Goal: Task Accomplishment & Management: Manage account settings

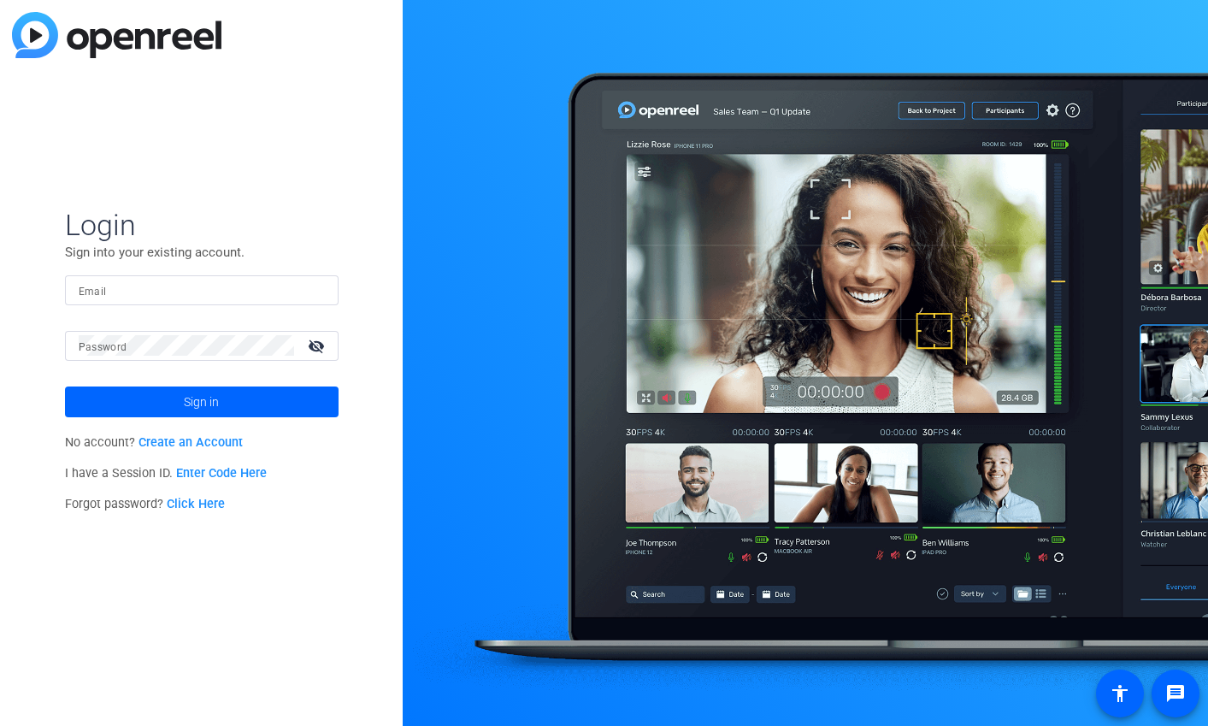
click at [238, 287] on input "Email" at bounding box center [202, 290] width 246 height 21
type input "jc.carr@factset.com"
click at [268, 228] on span "Login" at bounding box center [202, 225] width 274 height 36
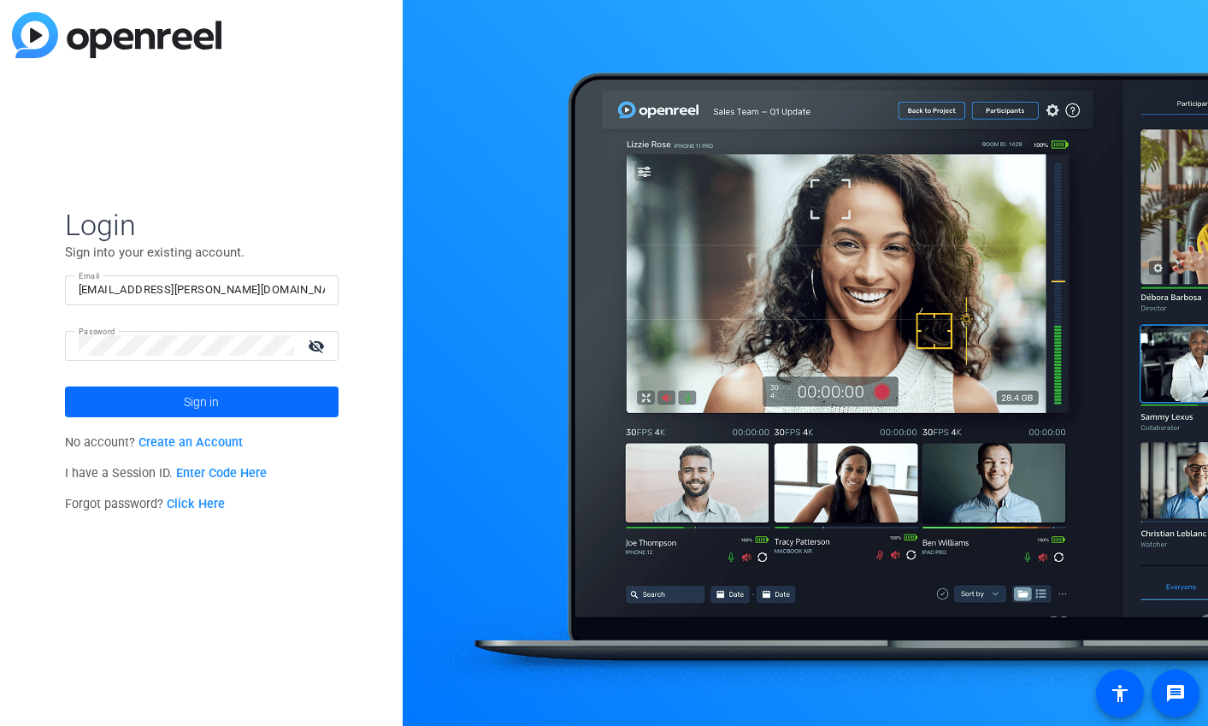
click at [170, 405] on span at bounding box center [202, 401] width 274 height 41
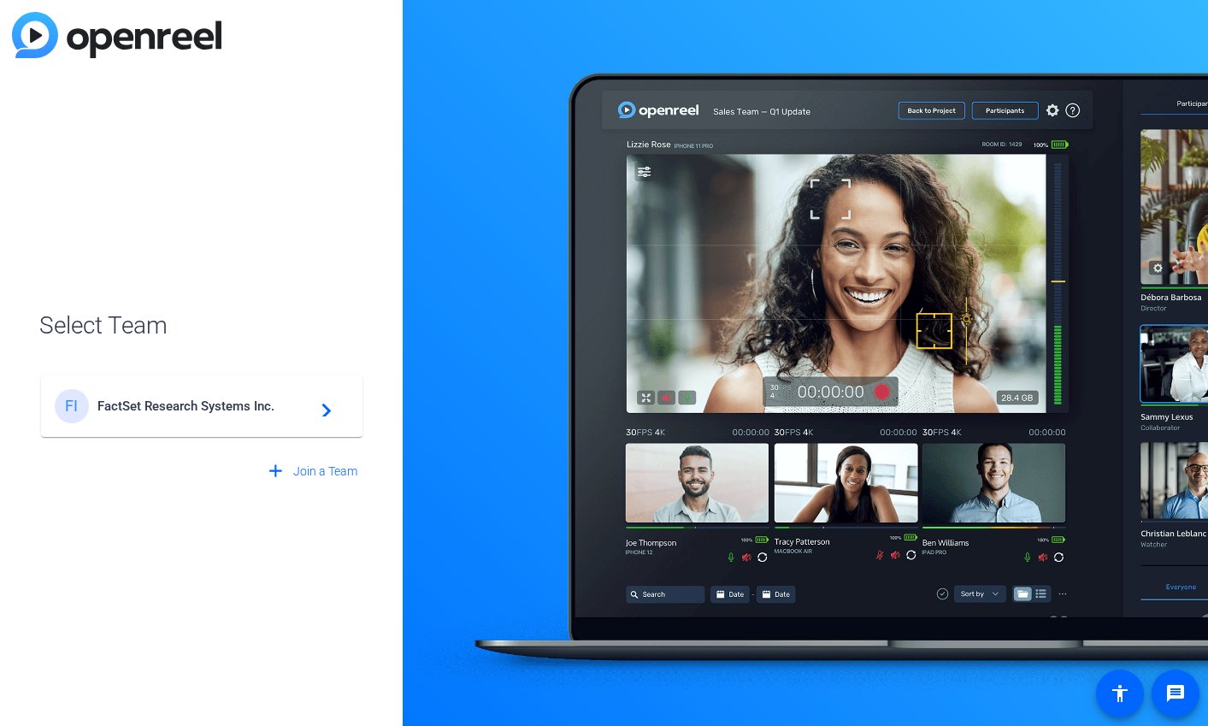
click at [251, 415] on div "FI FactSet Research Systems Inc. navigate_next" at bounding box center [202, 406] width 294 height 34
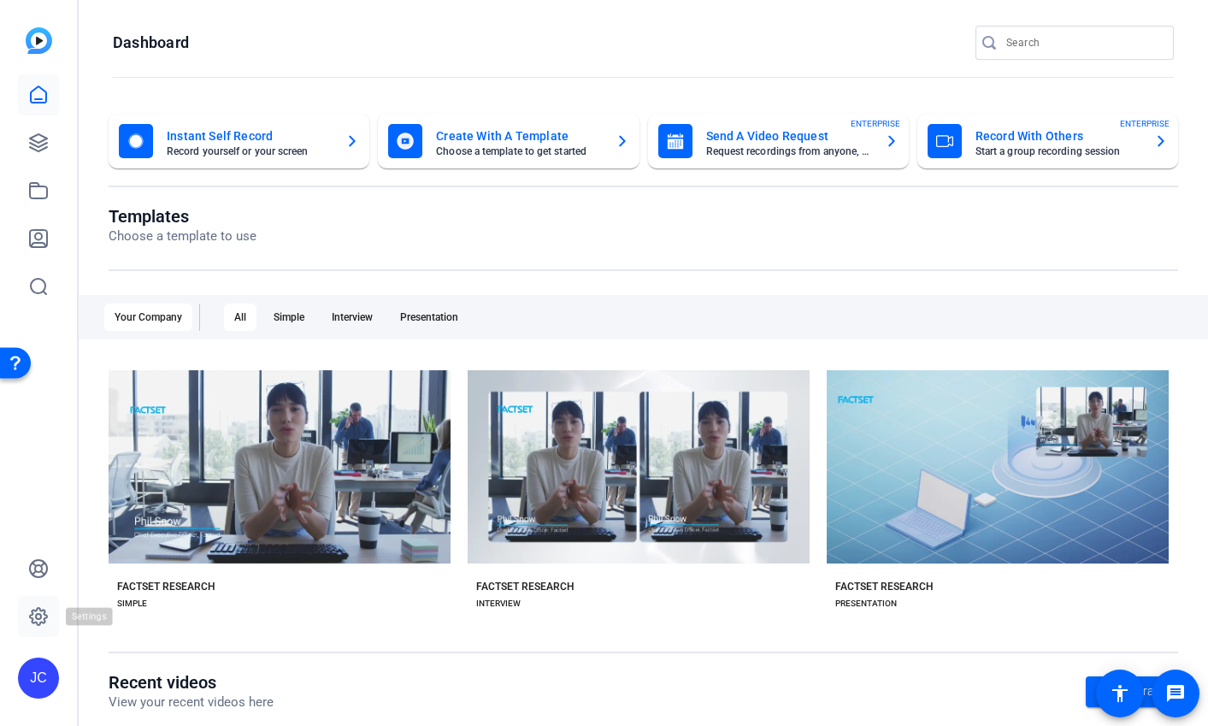
click at [41, 617] on icon at bounding box center [38, 616] width 21 height 21
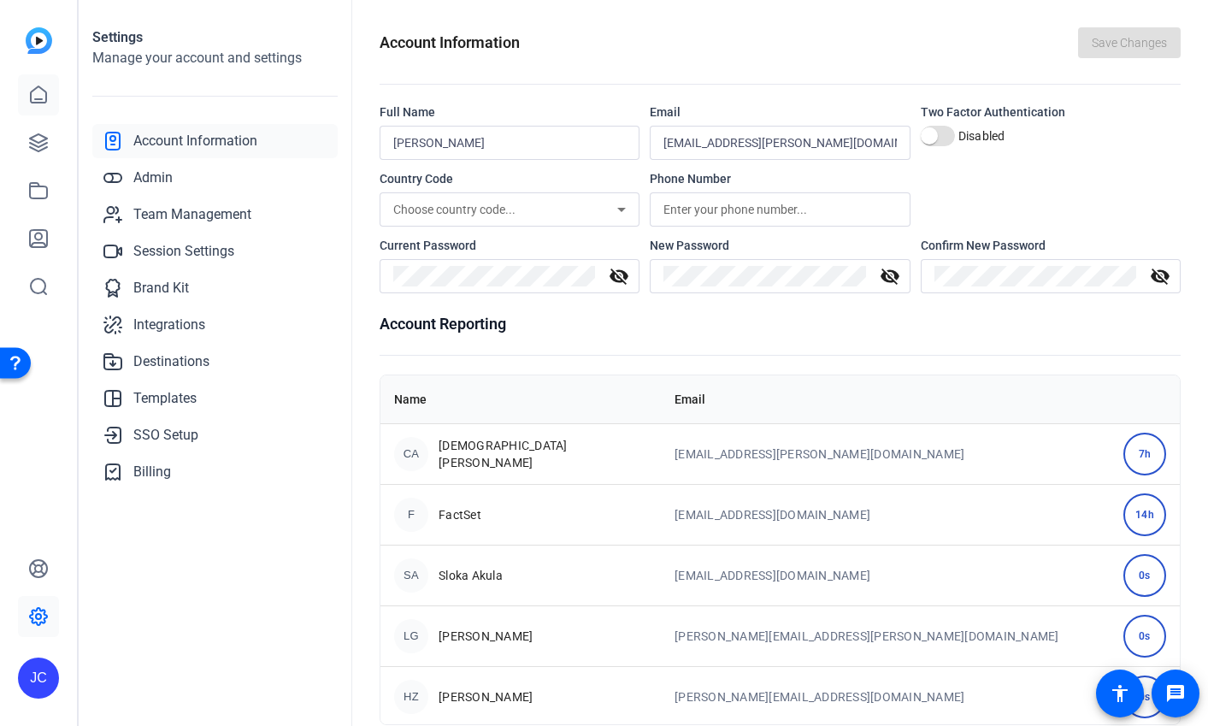
click at [36, 103] on icon at bounding box center [38, 94] width 15 height 16
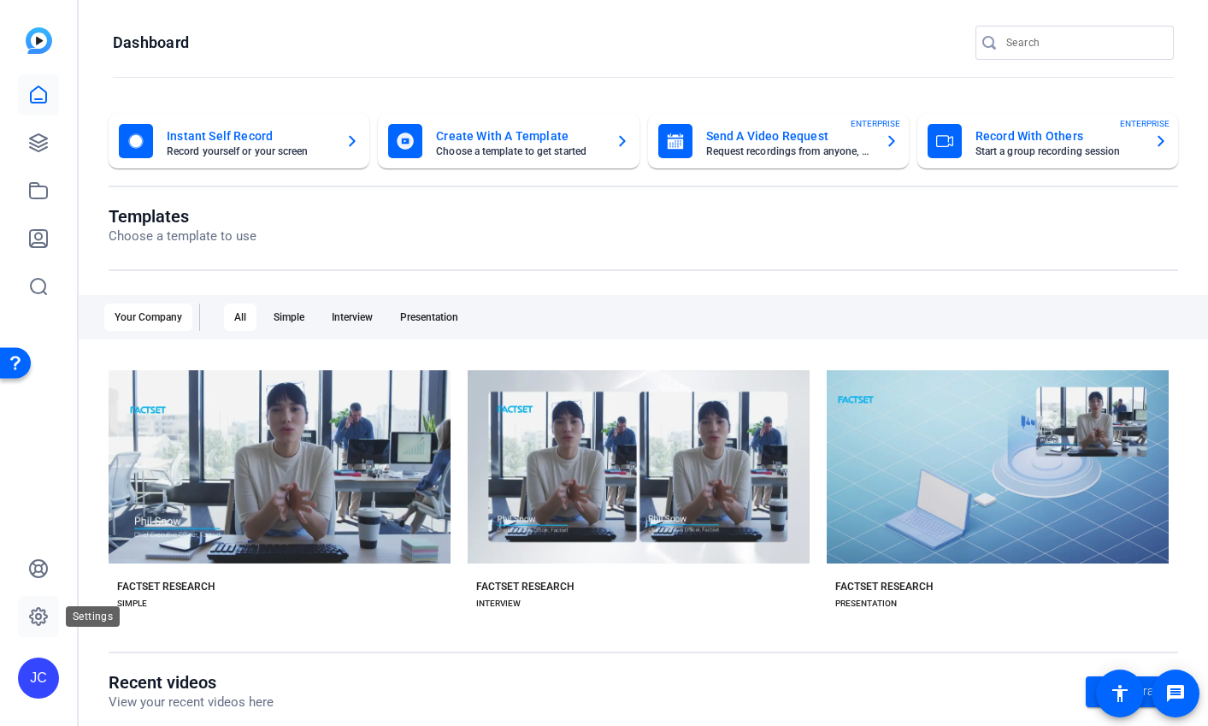
click at [44, 619] on icon at bounding box center [38, 616] width 17 height 17
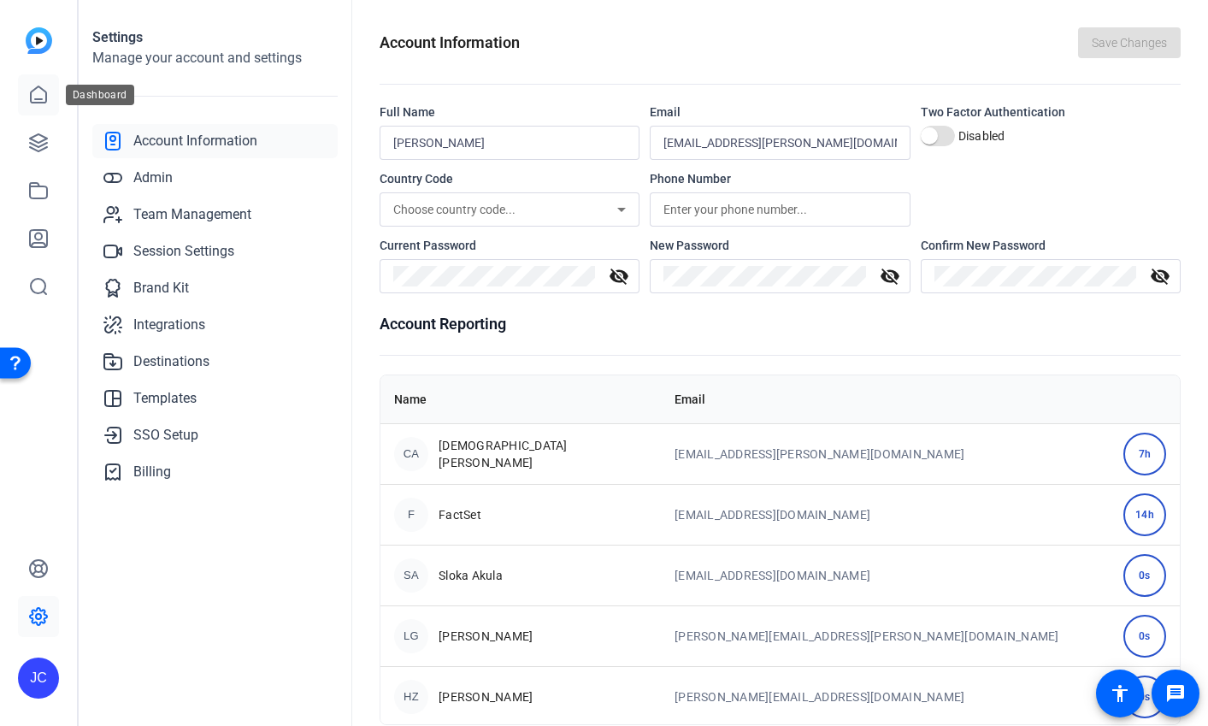
click at [31, 90] on icon at bounding box center [38, 95] width 21 height 21
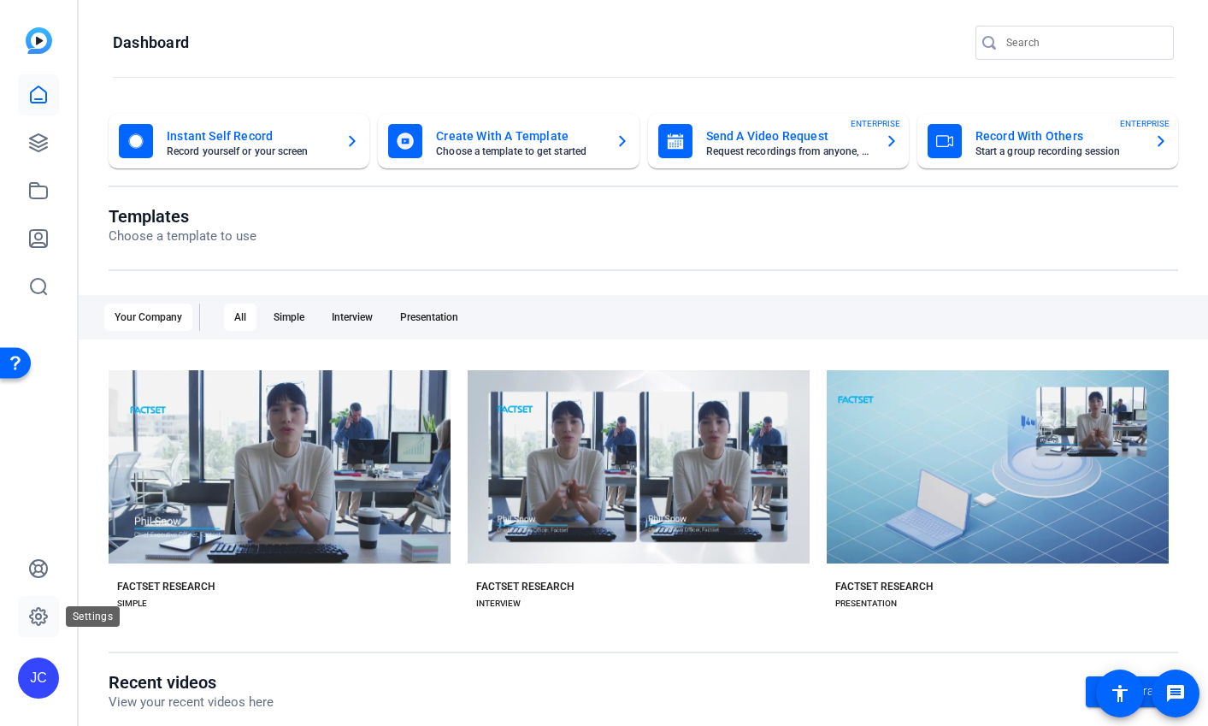
click at [38, 614] on icon at bounding box center [38, 616] width 5 height 5
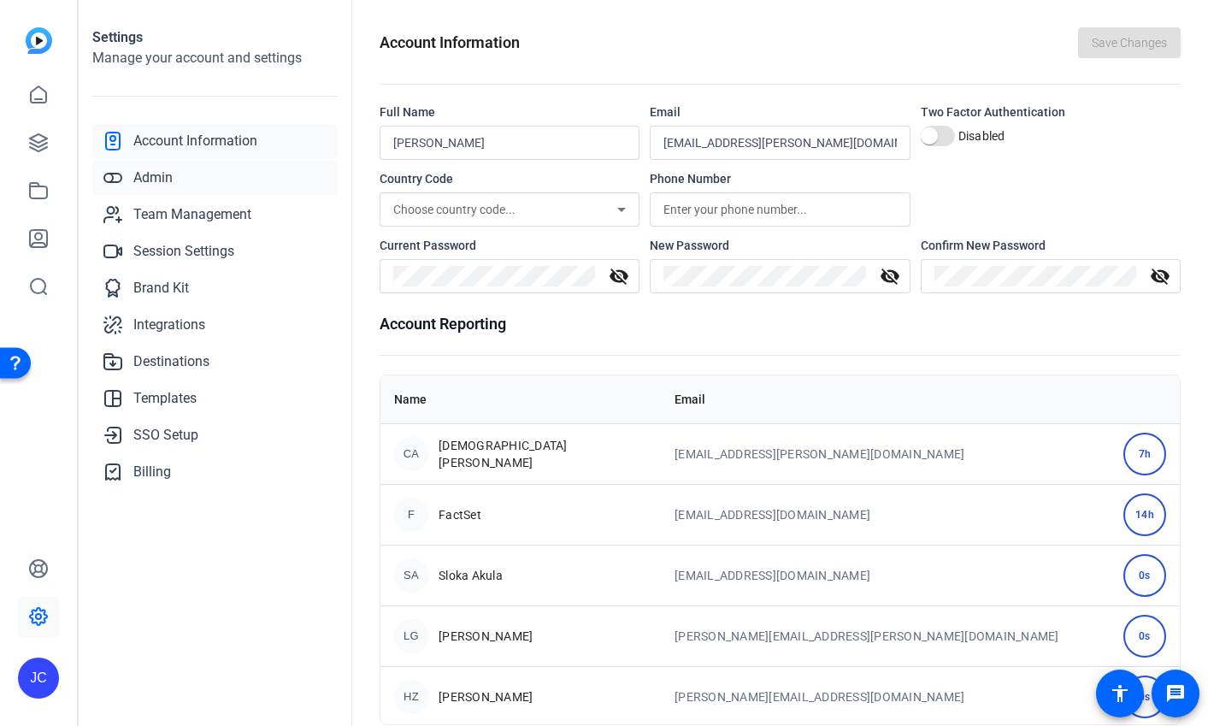
click at [190, 177] on link "Admin" at bounding box center [214, 178] width 245 height 34
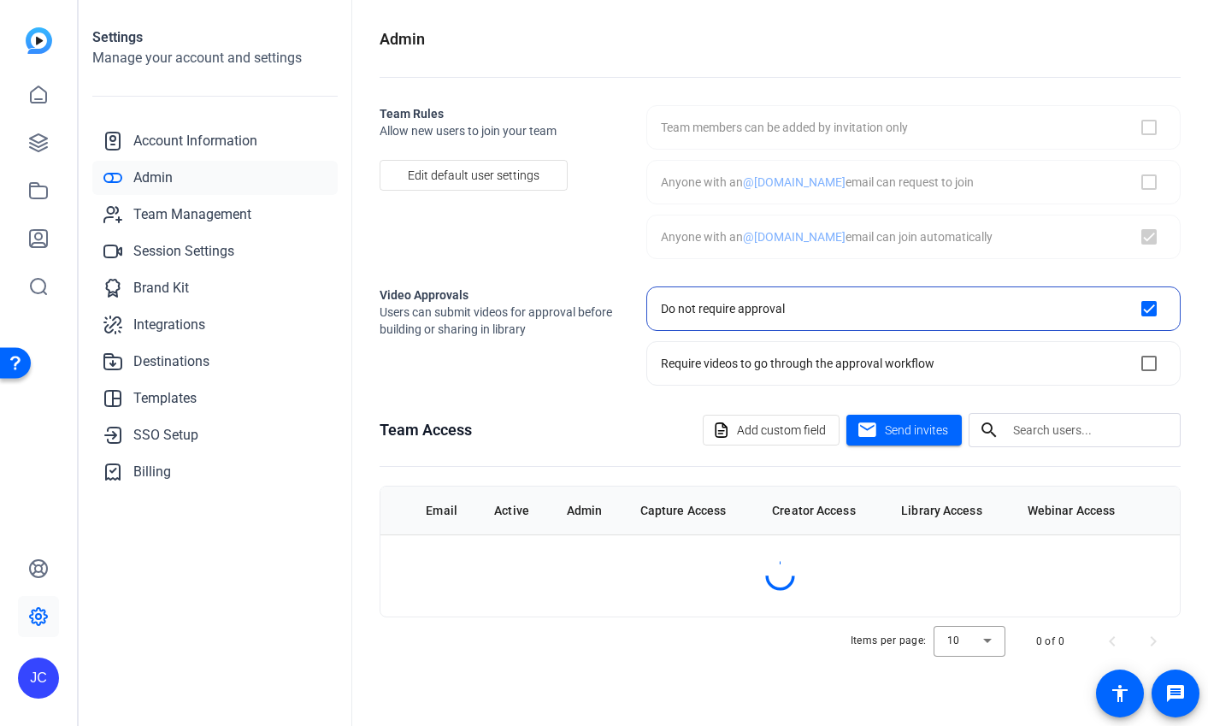
checkbox input "true"
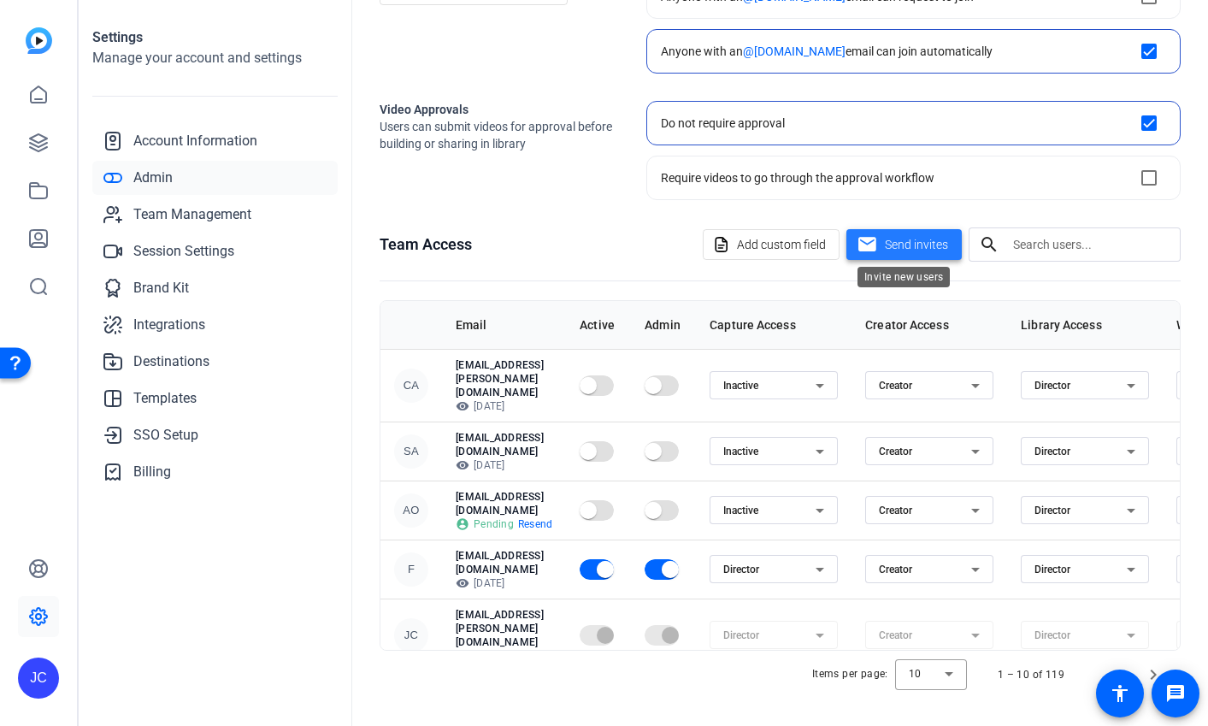
click at [919, 246] on span "Send invites" at bounding box center [916, 245] width 63 height 18
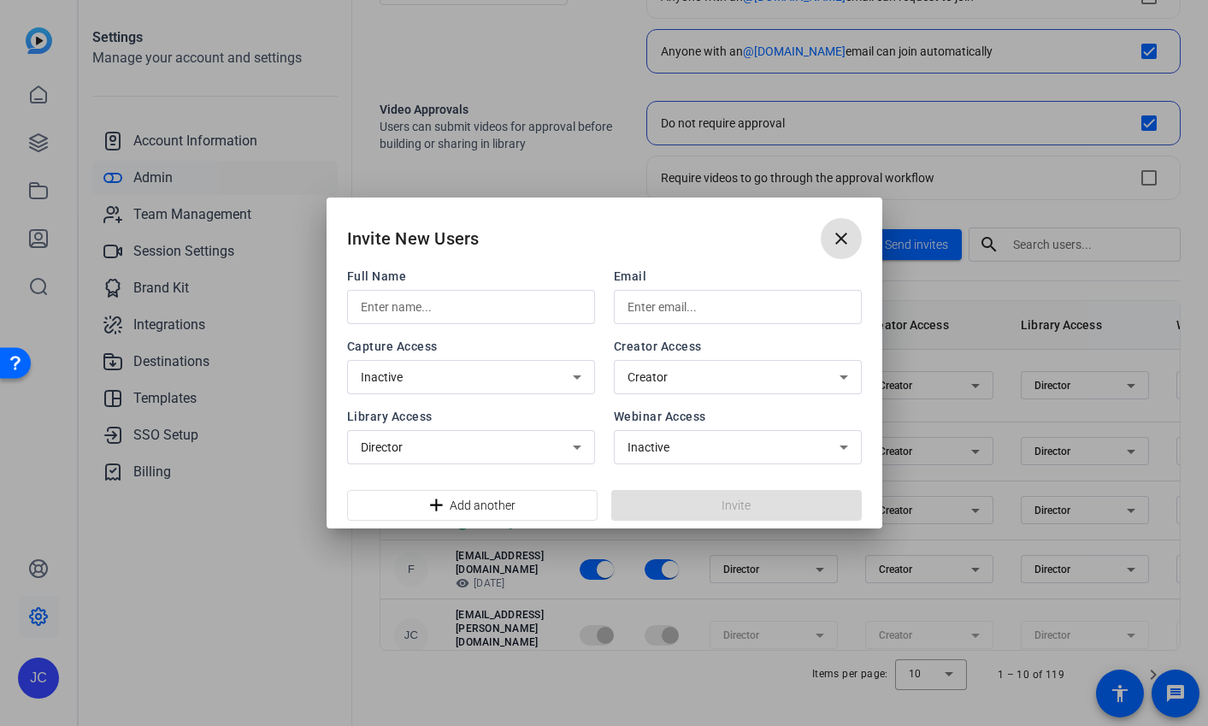
click at [504, 299] on input "text" at bounding box center [471, 307] width 221 height 21
click at [752, 322] on div at bounding box center [738, 307] width 221 height 34
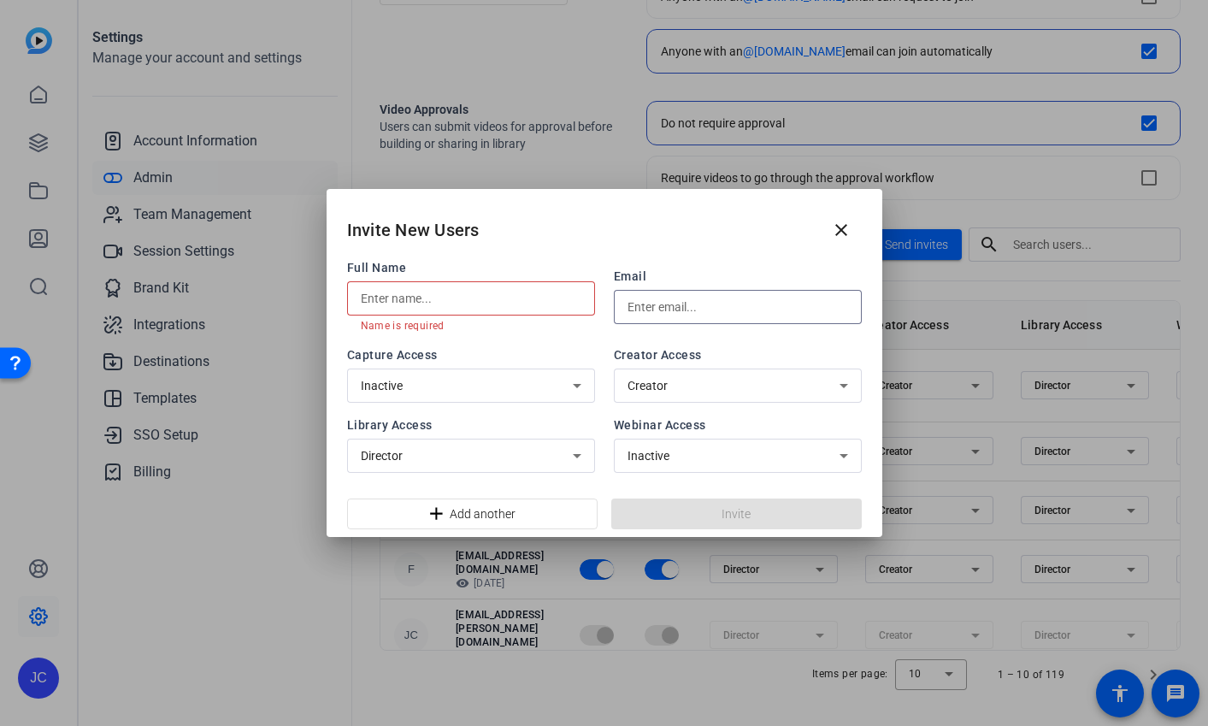
click at [735, 308] on input "text" at bounding box center [738, 307] width 221 height 21
paste input "laika.calubiran@factset.com"
type input "laika.calubiran@factset.com"
click at [509, 312] on div at bounding box center [471, 298] width 221 height 34
click at [506, 302] on input "text" at bounding box center [471, 298] width 221 height 21
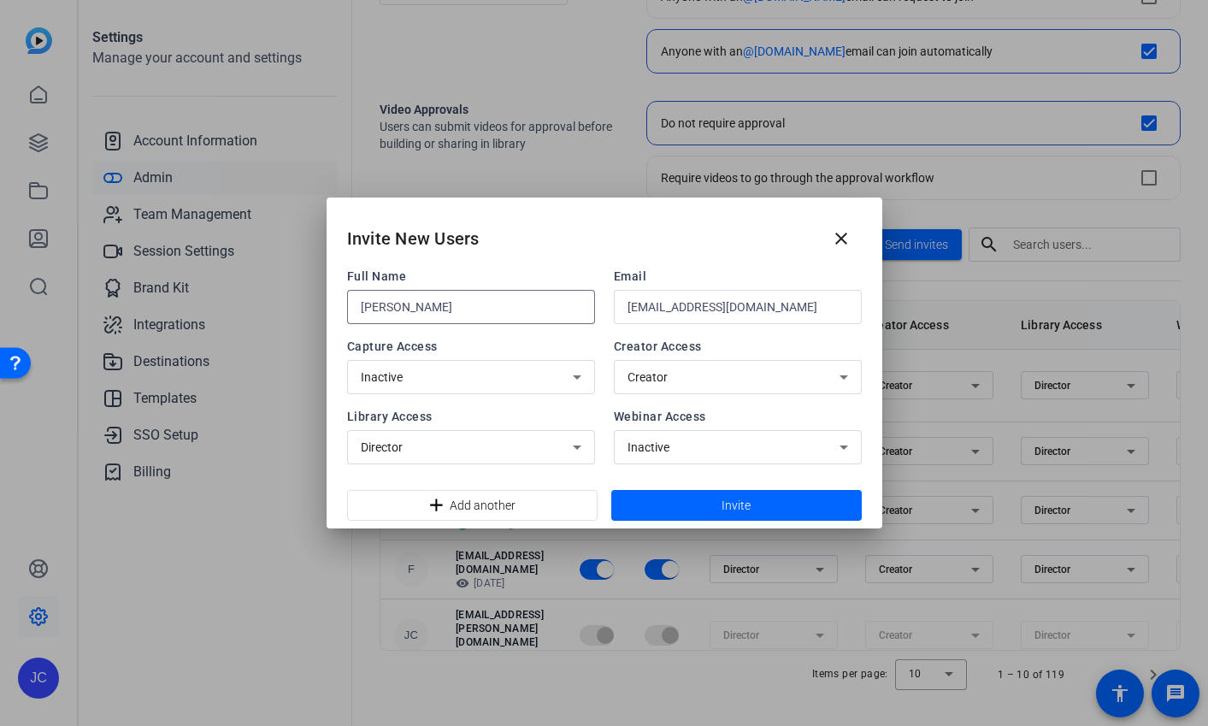
click at [493, 298] on input "Kai" at bounding box center [471, 307] width 221 height 21
paste input "Calubiran"
type input "Kai Calubiran"
click at [693, 504] on span at bounding box center [736, 505] width 250 height 41
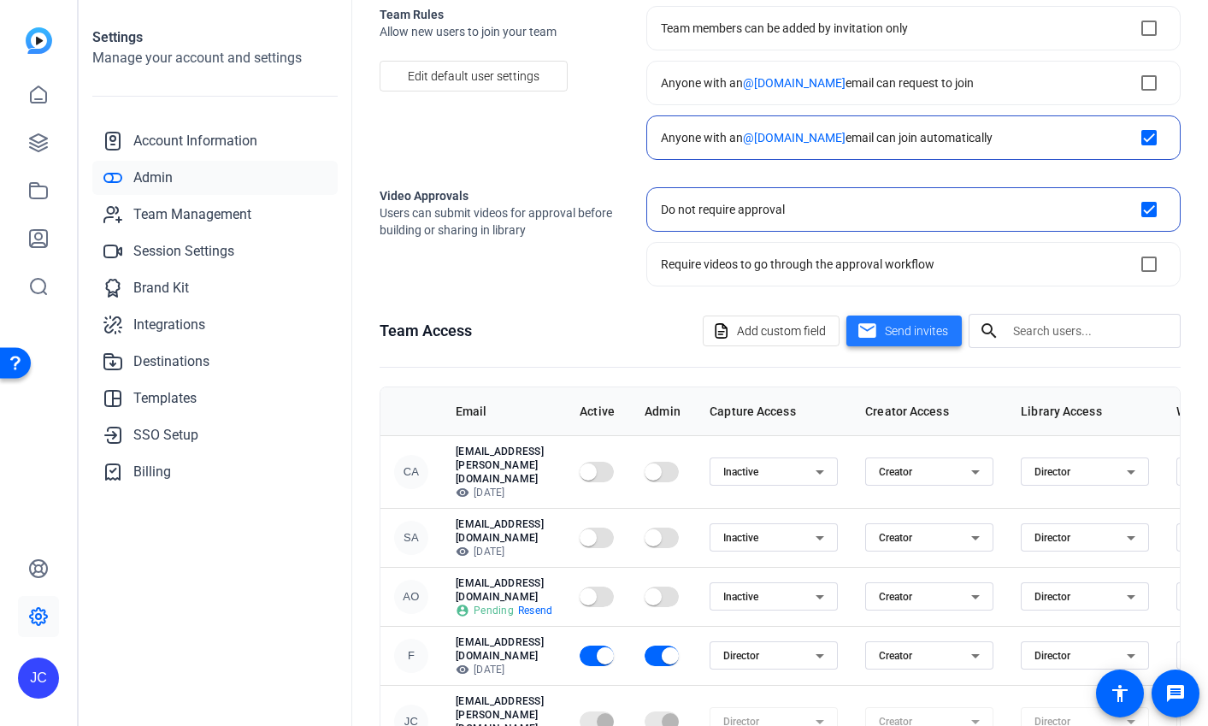
scroll to position [102, 0]
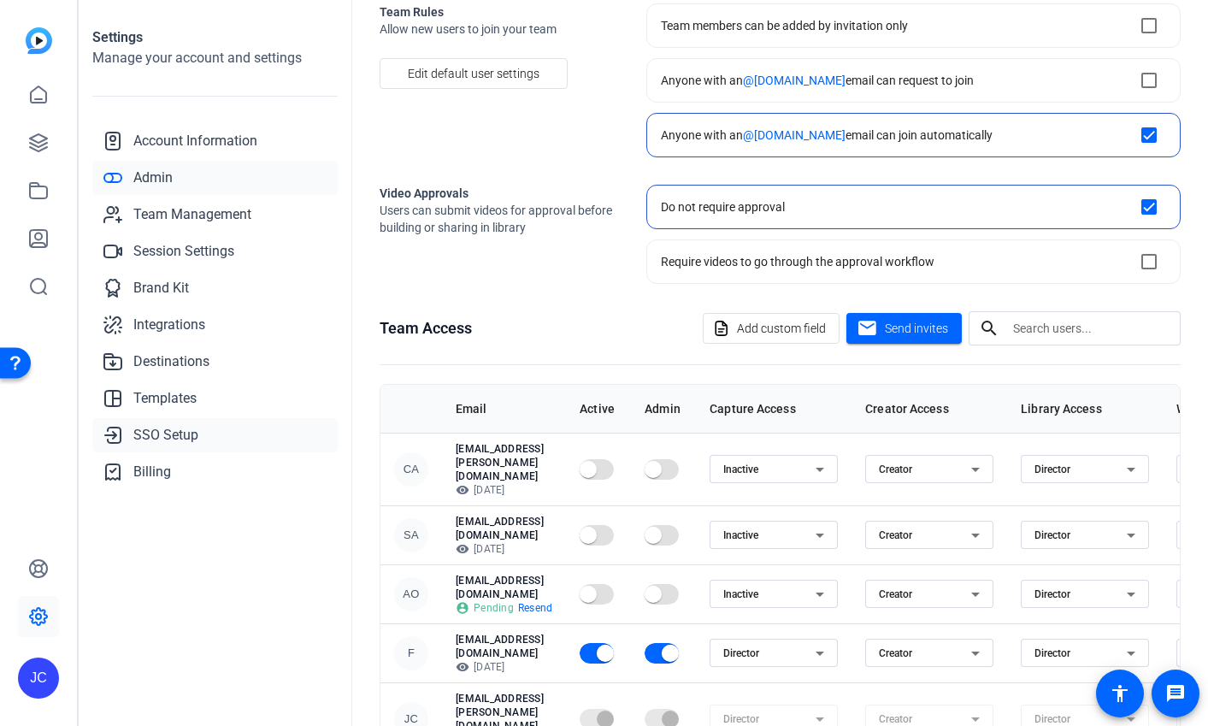
click at [161, 423] on link "SSO Setup" at bounding box center [214, 435] width 245 height 34
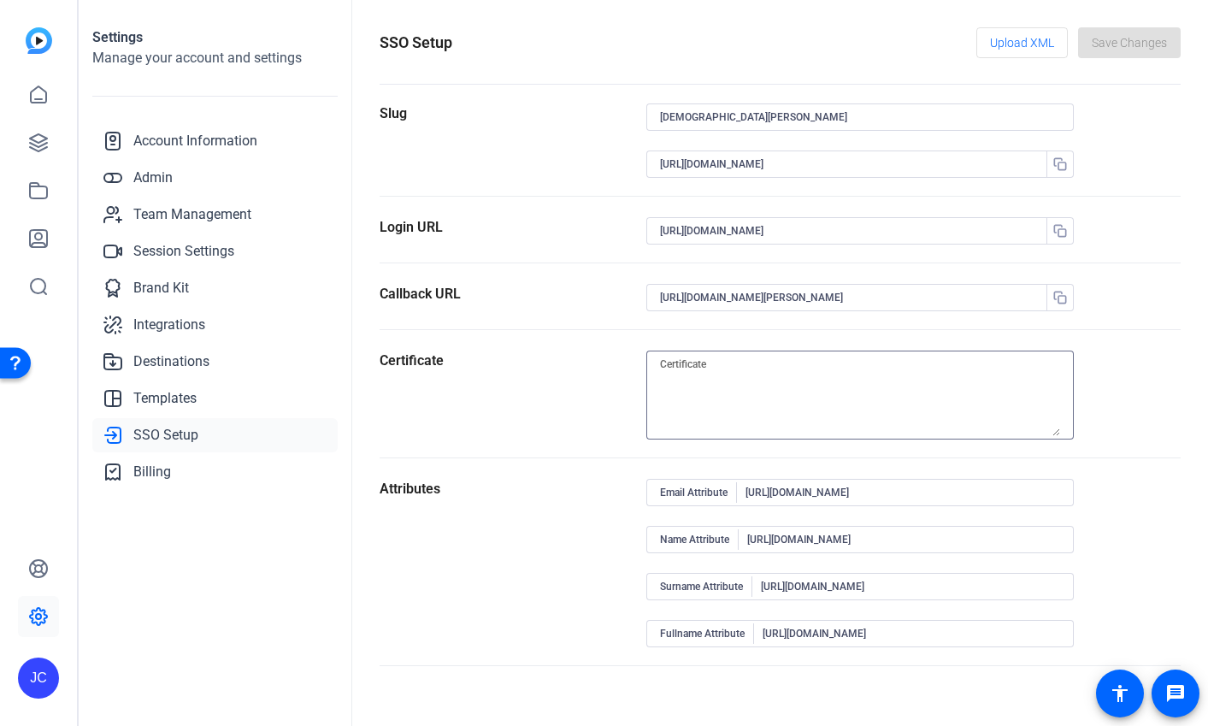
click at [725, 359] on textarea at bounding box center [860, 395] width 400 height 82
click at [722, 362] on textarea at bounding box center [860, 395] width 400 height 82
click at [707, 364] on textarea at bounding box center [860, 395] width 400 height 82
drag, startPoint x: 710, startPoint y: 364, endPoint x: 633, endPoint y: 364, distance: 76.1
click at [633, 364] on section "Certificate" at bounding box center [780, 405] width 801 height 108
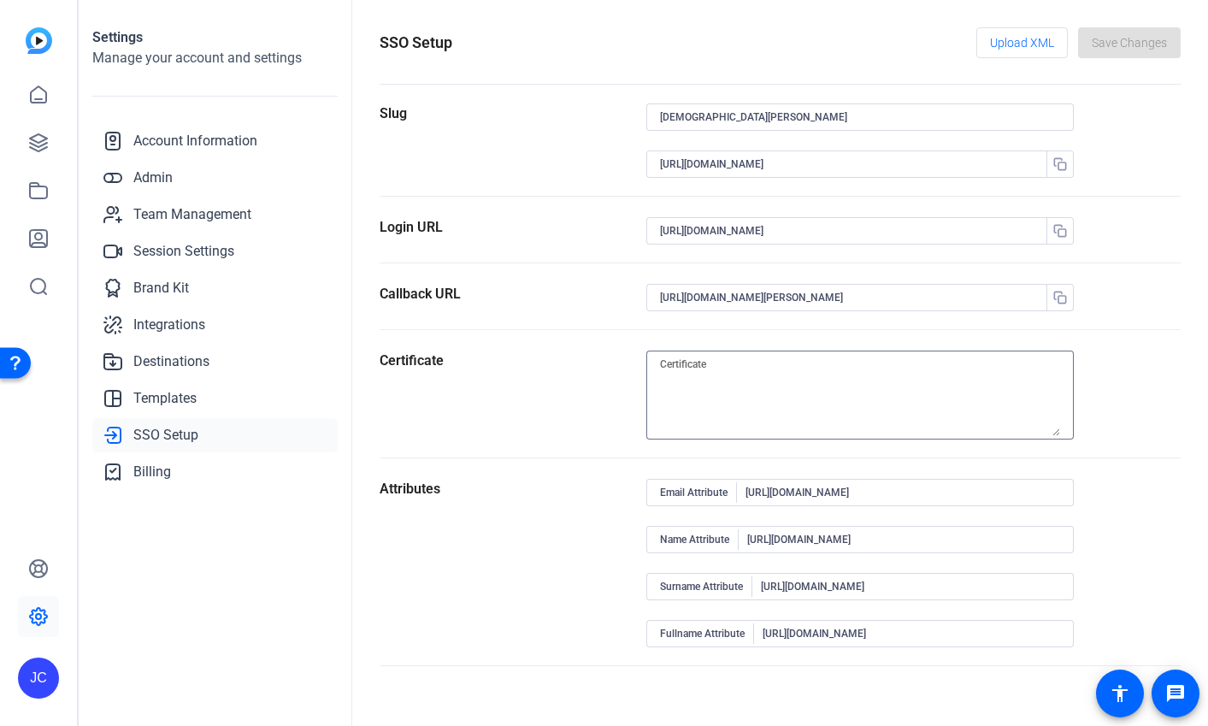
drag, startPoint x: 664, startPoint y: 366, endPoint x: 739, endPoint y: 366, distance: 74.4
click at [739, 366] on textarea at bounding box center [860, 395] width 400 height 82
click at [1057, 429] on textarea at bounding box center [860, 395] width 400 height 82
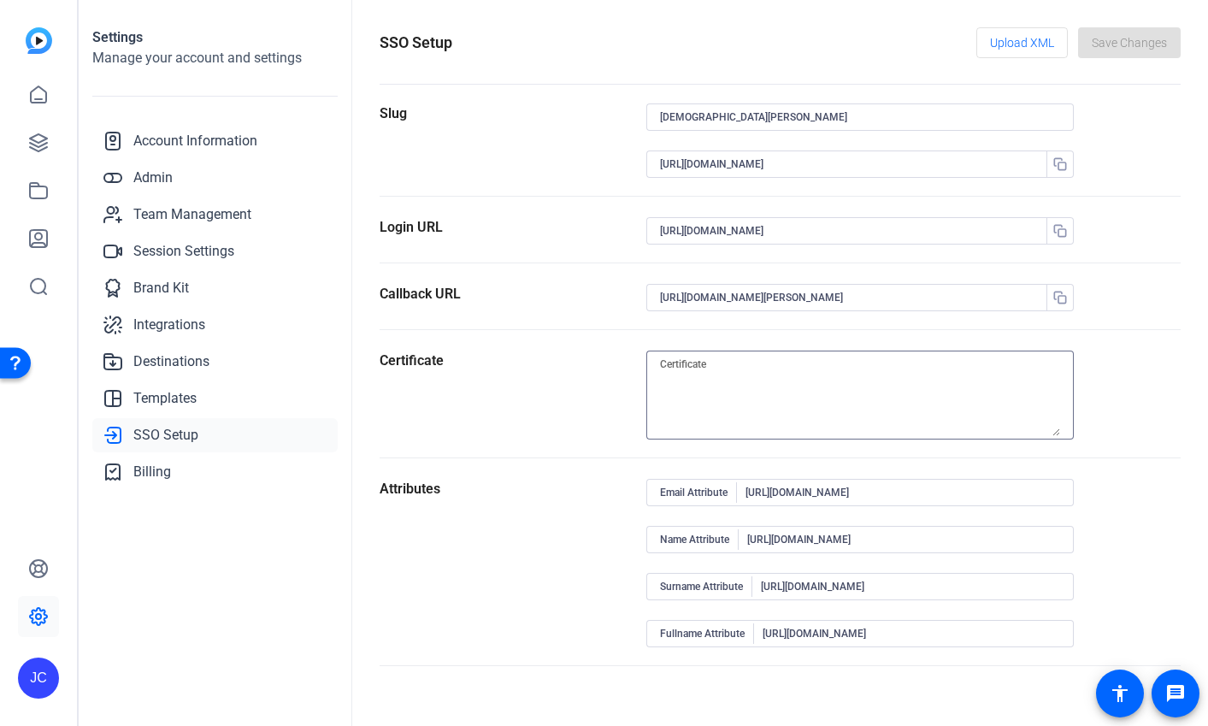
click at [847, 352] on div at bounding box center [860, 395] width 400 height 89
click at [744, 346] on form "Slug christian-acevedo https://sts.windows.net/ff9b87e3-c548-4b3d-8782-7cf47b86…" at bounding box center [780, 384] width 801 height 563
click at [754, 327] on div at bounding box center [859, 320] width 427 height 18
click at [1029, 40] on span "Upload XML" at bounding box center [1022, 43] width 64 height 32
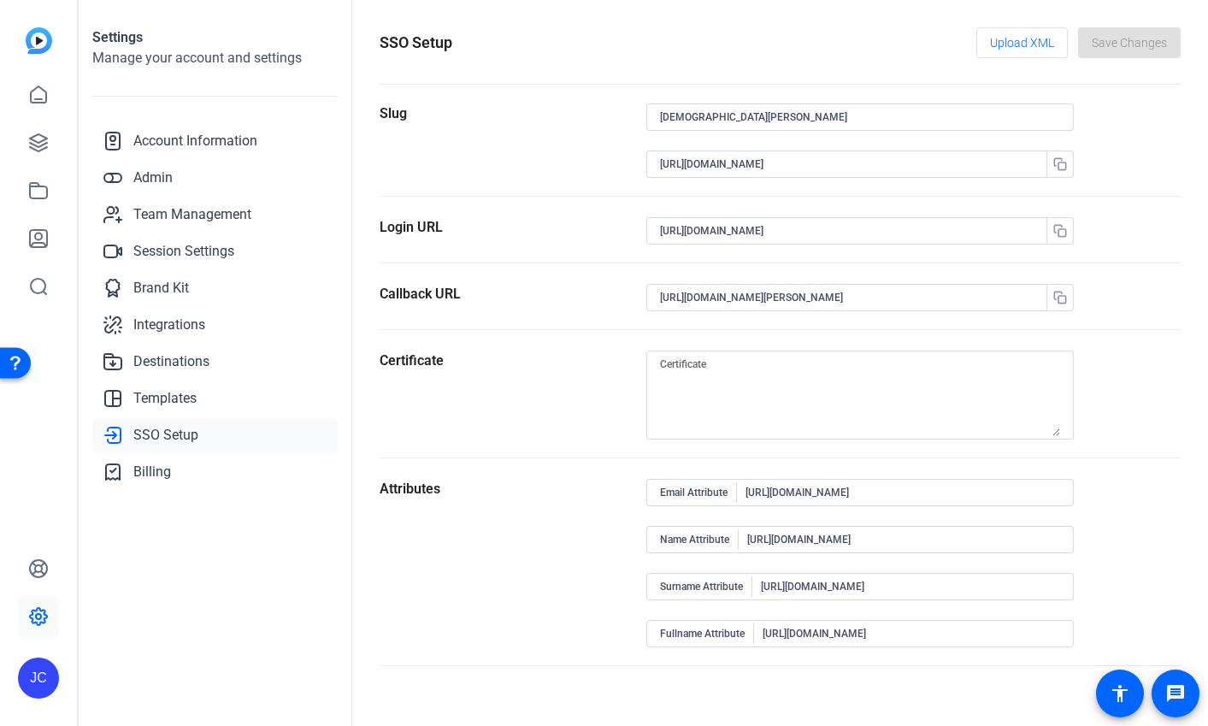
type textarea "MIIC8DCCAdigAwIBAgIQQqP0MM/giYFLheHcUFGW9jANBgkqhkiG9w0BAQsFADA0MTIwMAYDVQQDEyl…"
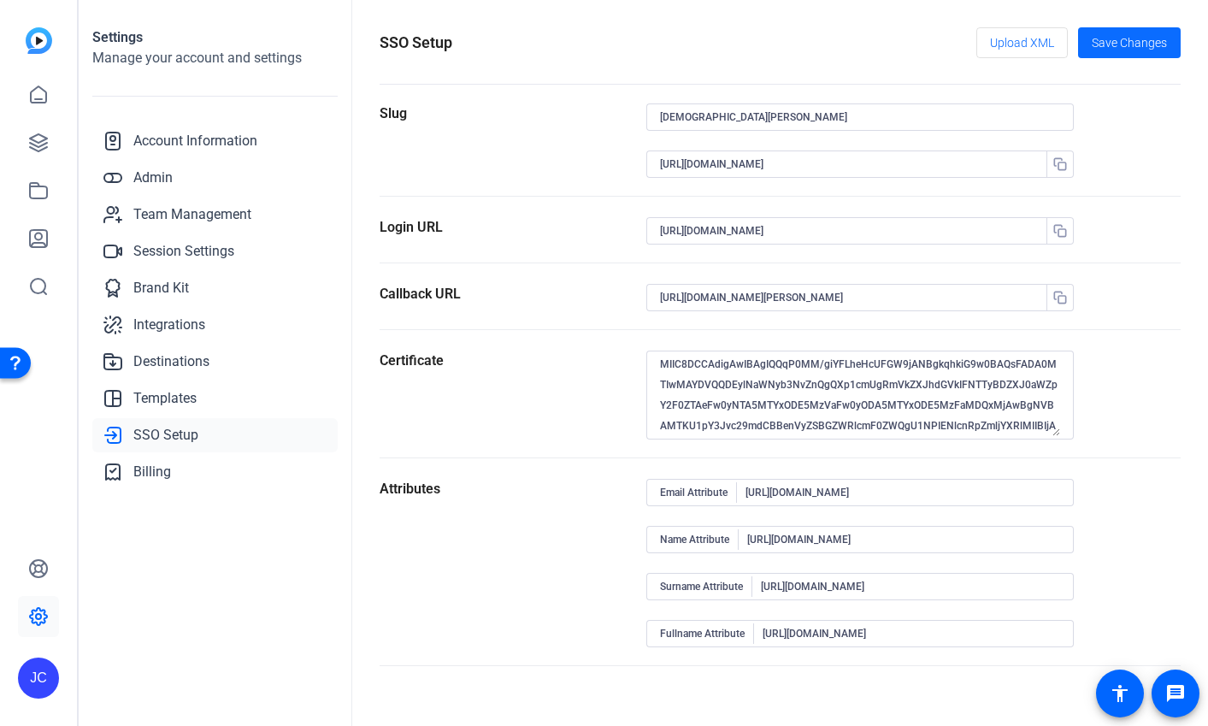
click at [1107, 38] on span "Save Changes" at bounding box center [1129, 43] width 75 height 18
